Goal: Task Accomplishment & Management: Manage account settings

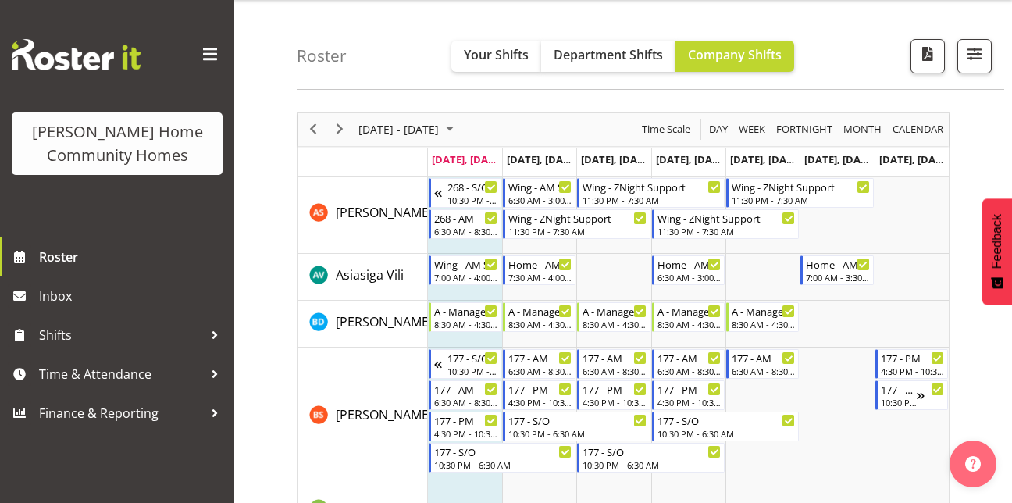
scroll to position [51, 0]
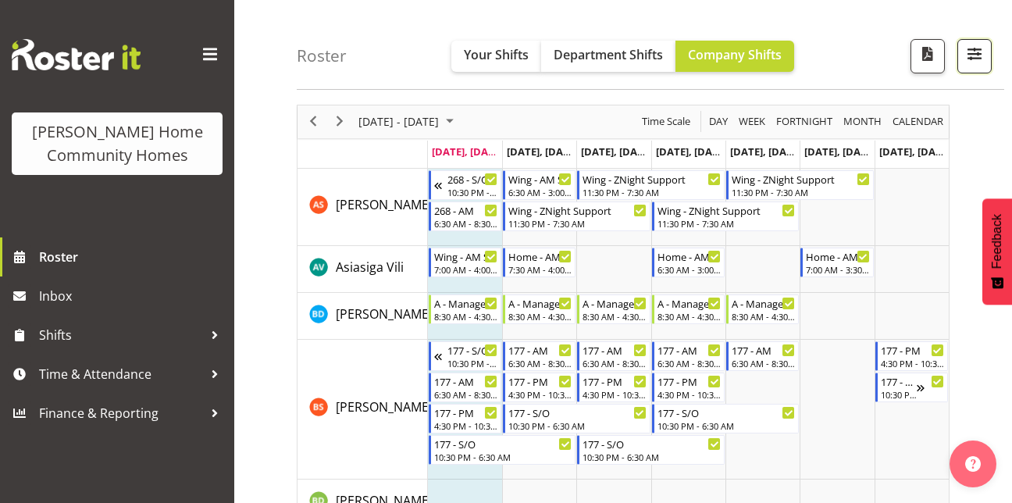
click at [969, 55] on span "button" at bounding box center [975, 54] width 20 height 20
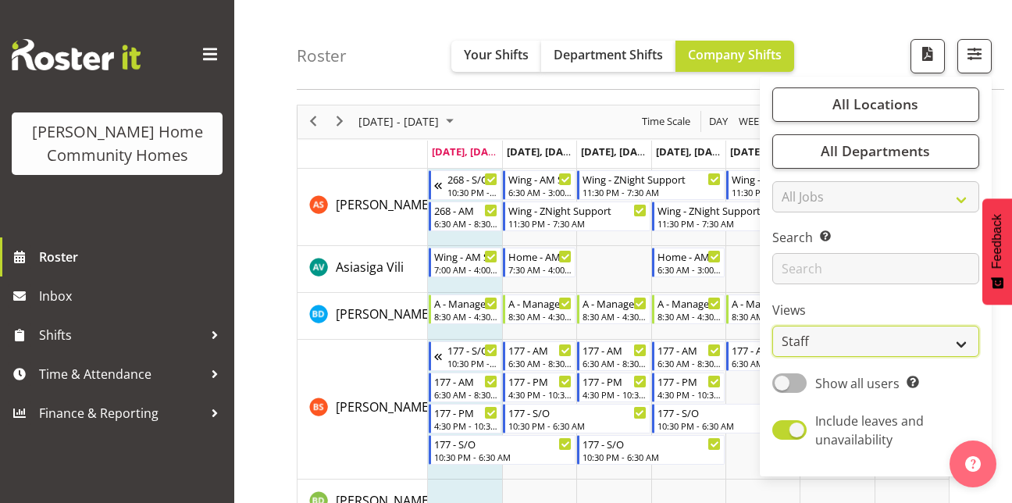
click at [797, 344] on select "Staff Role Shift - Horizontal Shift - Vertical Staff - Location" at bounding box center [876, 342] width 207 height 31
select select "role"
click at [773, 327] on select "Staff Role Shift - Horizontal Shift - Vertical Staff - Location" at bounding box center [876, 342] width 207 height 31
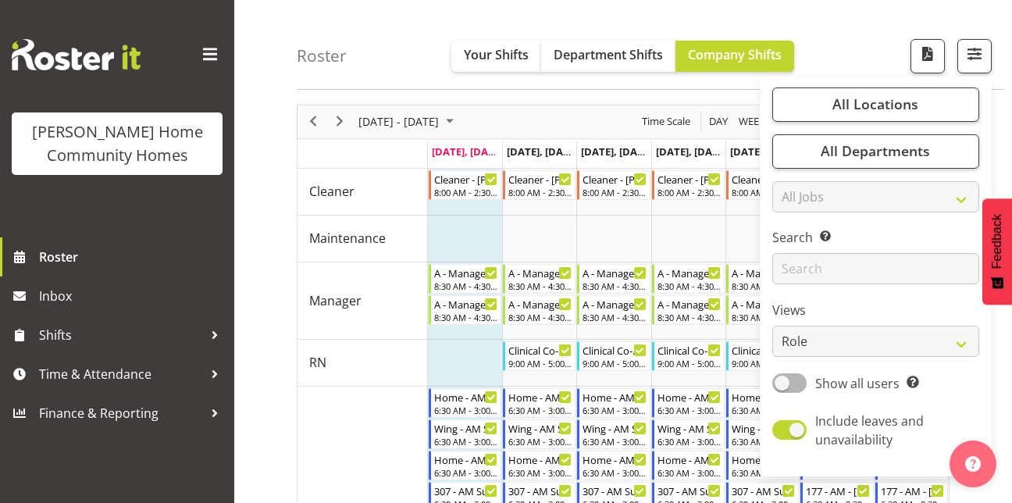
click at [855, 32] on div "Roster Your Shifts Department Shifts Company Shifts All Locations Clear [STREET…" at bounding box center [651, 45] width 708 height 90
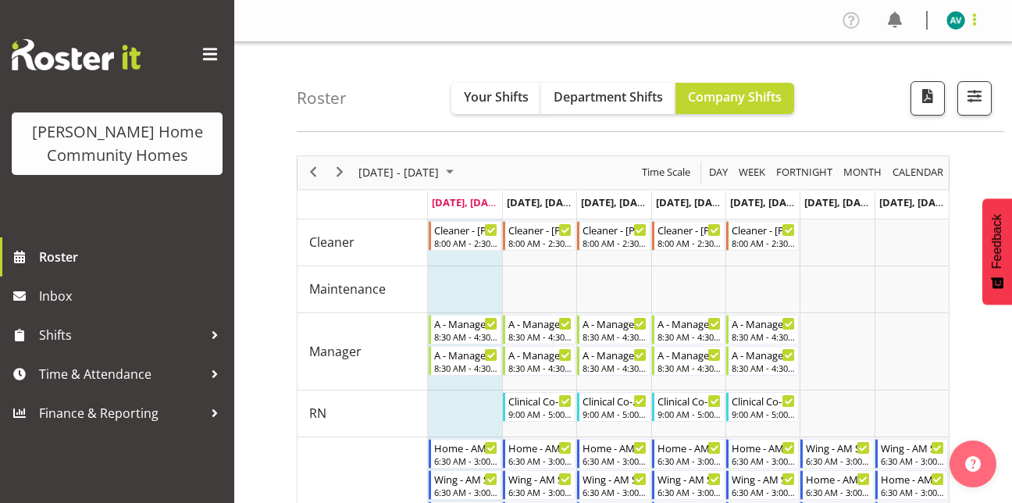
click at [973, 19] on span at bounding box center [975, 19] width 19 height 19
click at [898, 81] on link "Log Out" at bounding box center [909, 82] width 150 height 28
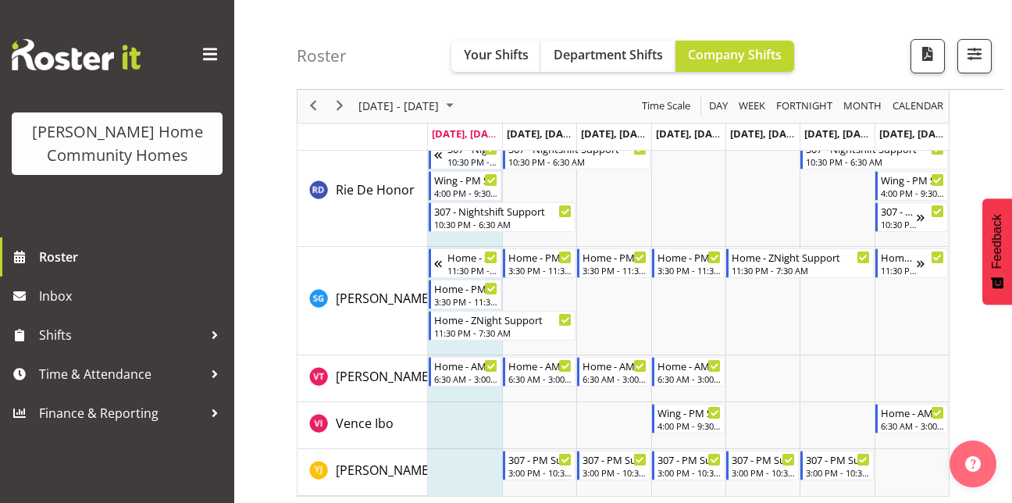
scroll to position [2311, 0]
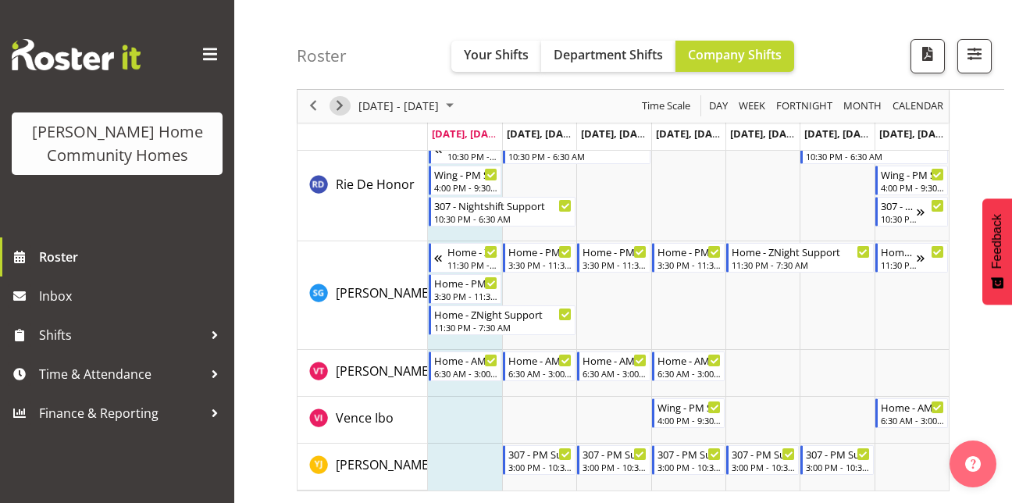
click at [343, 104] on span "Next" at bounding box center [339, 107] width 19 height 20
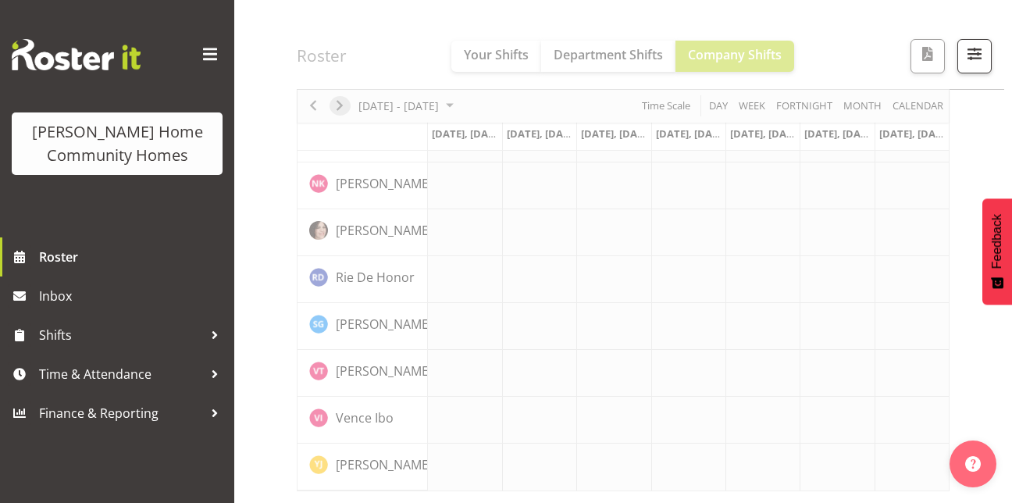
scroll to position [1229, 0]
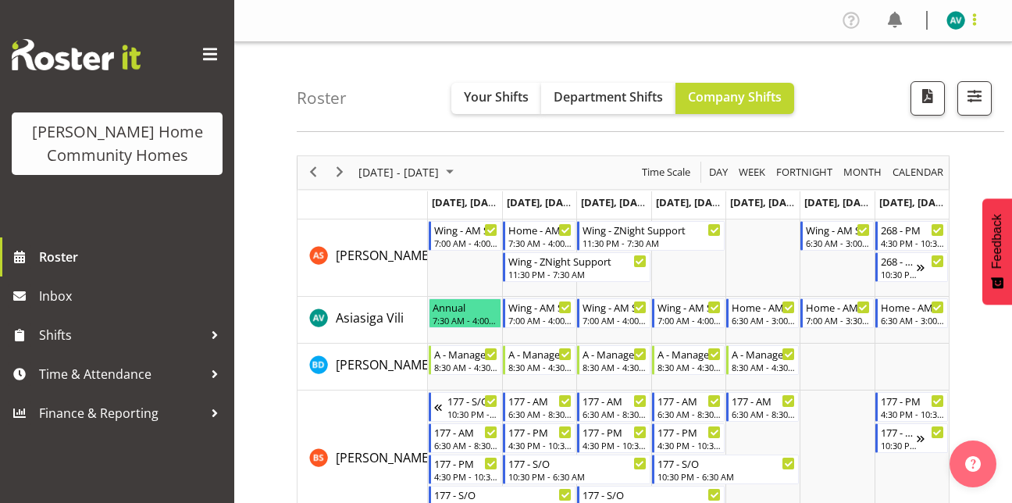
click at [975, 17] on span at bounding box center [975, 19] width 19 height 19
click at [868, 89] on link "Log Out" at bounding box center [909, 82] width 150 height 28
